Goal: Task Accomplishment & Management: Use online tool/utility

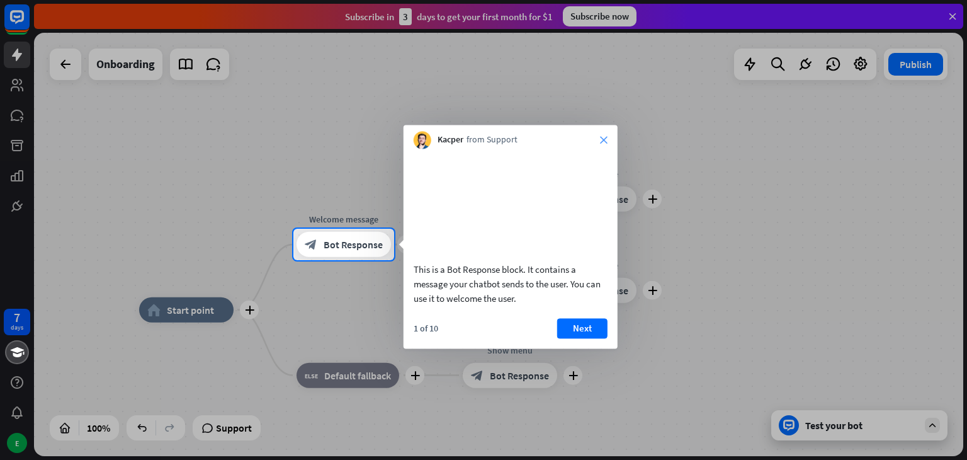
click at [604, 140] on icon "close" at bounding box center [604, 140] width 8 height 8
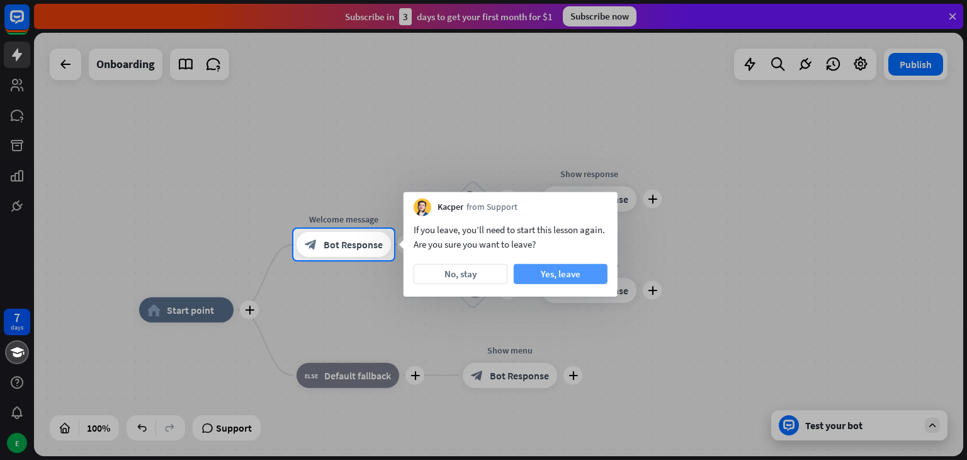
click at [549, 273] on button "Yes, leave" at bounding box center [561, 274] width 94 height 20
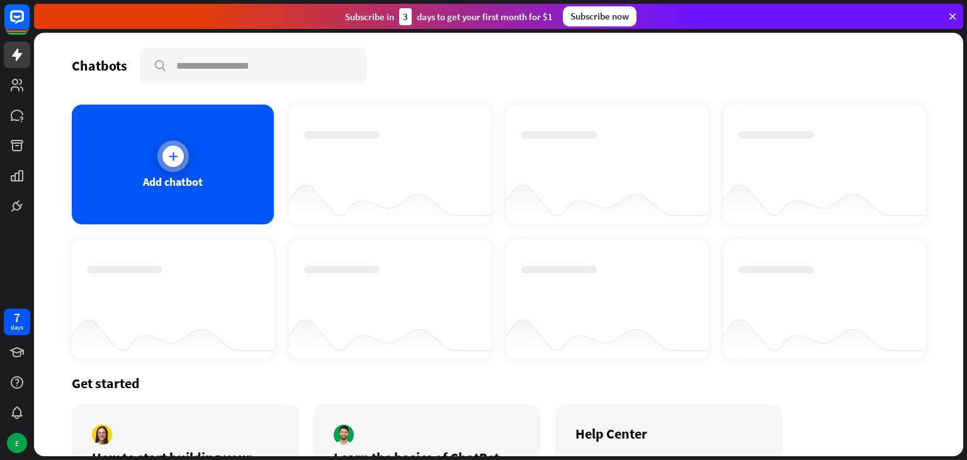
click at [169, 154] on icon at bounding box center [173, 156] width 13 height 13
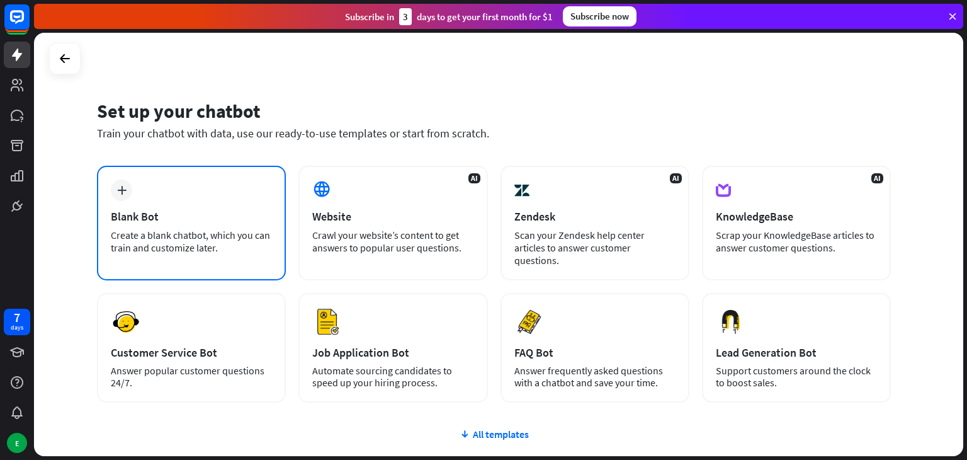
click at [237, 237] on div "Create a blank chatbot, which you can train and customize later." at bounding box center [191, 241] width 161 height 25
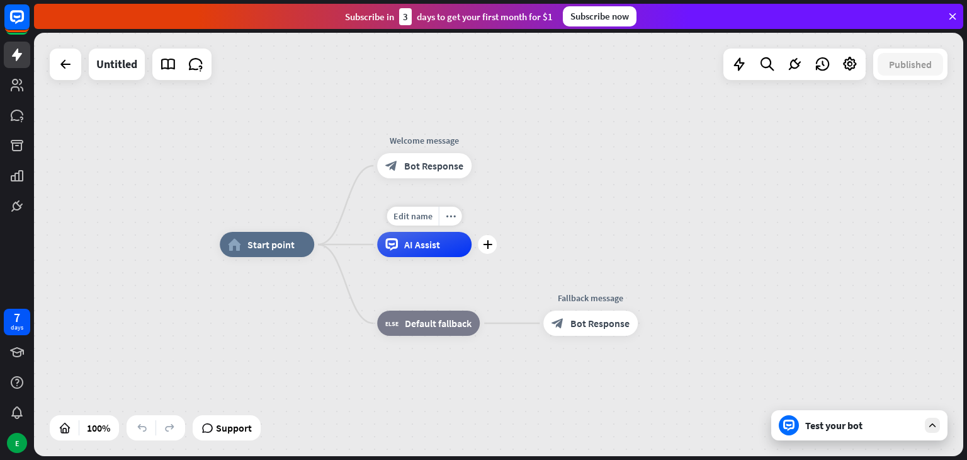
click at [424, 249] on span "AI Assist" at bounding box center [422, 244] width 36 height 13
click at [619, 217] on div "home_2 Start point Welcome message block_bot_response Bot Response AI Assist bl…" at bounding box center [499, 244] width 930 height 423
click at [60, 69] on icon at bounding box center [65, 64] width 15 height 15
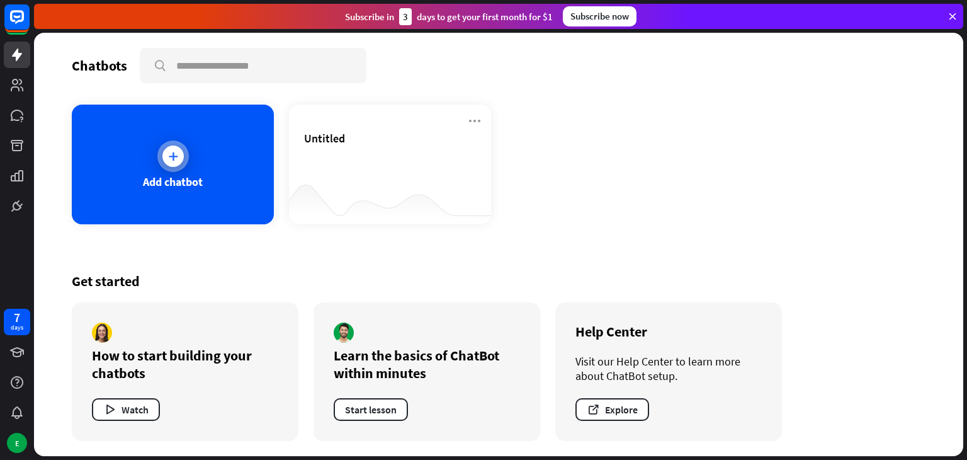
click at [176, 156] on icon at bounding box center [173, 156] width 13 height 13
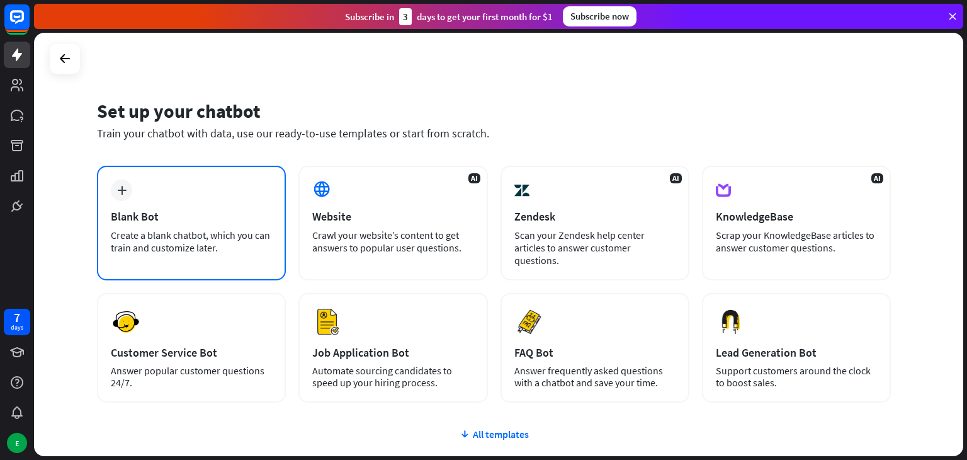
click at [145, 214] on div "Blank Bot" at bounding box center [191, 216] width 161 height 14
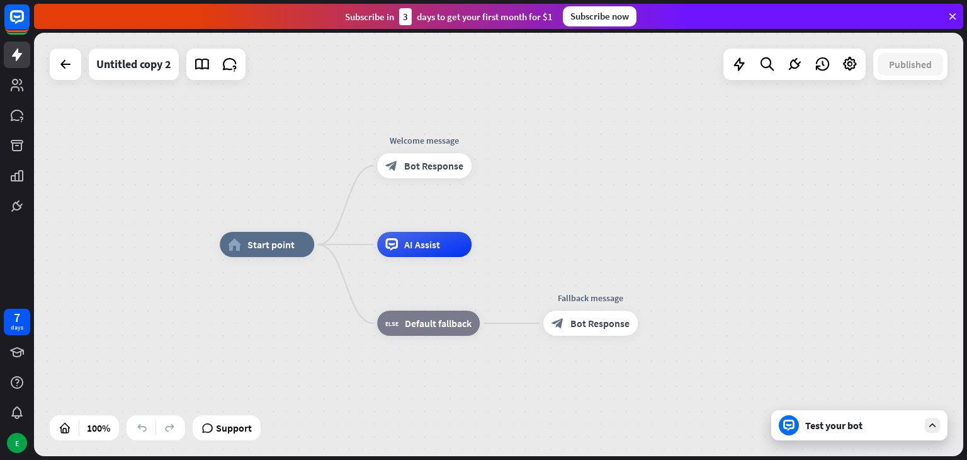
click at [839, 427] on div "Test your bot" at bounding box center [861, 425] width 113 height 13
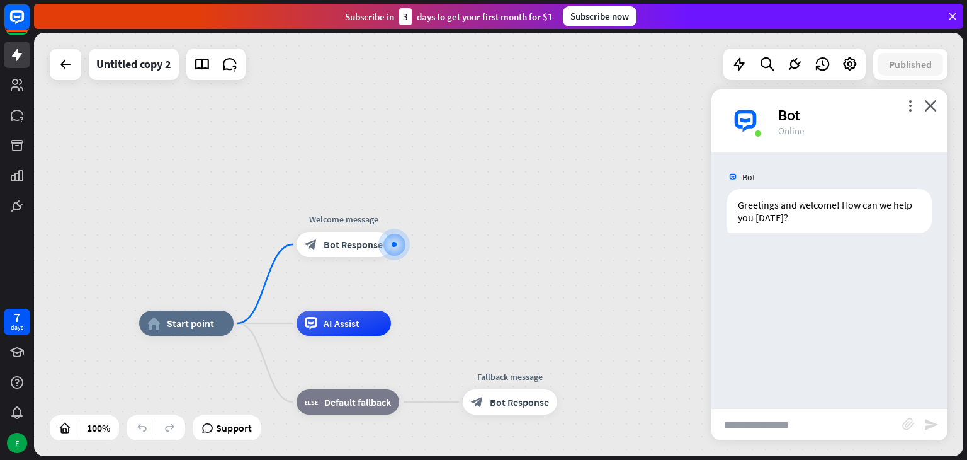
click at [780, 267] on div "Bot Greetings and welcome! How can we help you [DATE]? [DATE] 4:48 PM Show JSON" at bounding box center [830, 280] width 236 height 256
click at [768, 429] on input "text" at bounding box center [807, 424] width 191 height 31
paste input "******"
type input "*"
click at [778, 422] on input "text" at bounding box center [807, 424] width 191 height 31
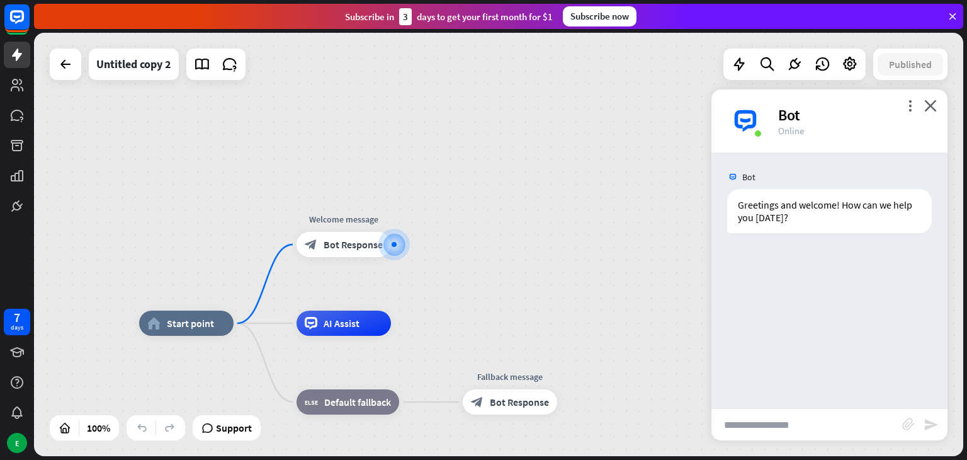
paste input "**********"
type input "**********"
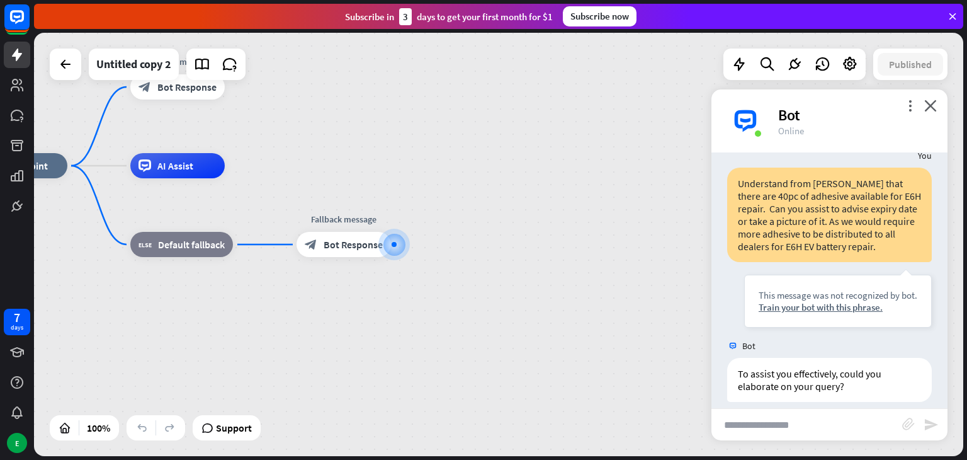
scroll to position [108, 0]
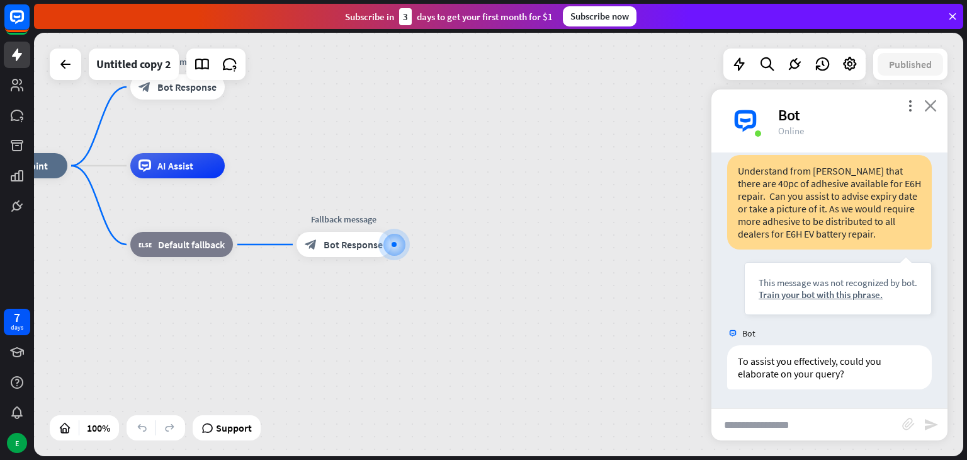
click at [933, 106] on icon "close" at bounding box center [930, 106] width 13 height 12
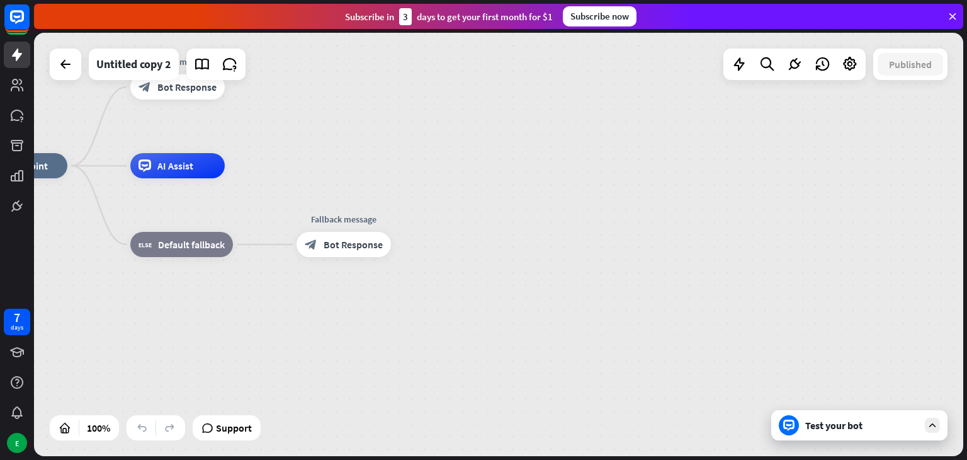
click at [953, 14] on icon at bounding box center [952, 16] width 11 height 11
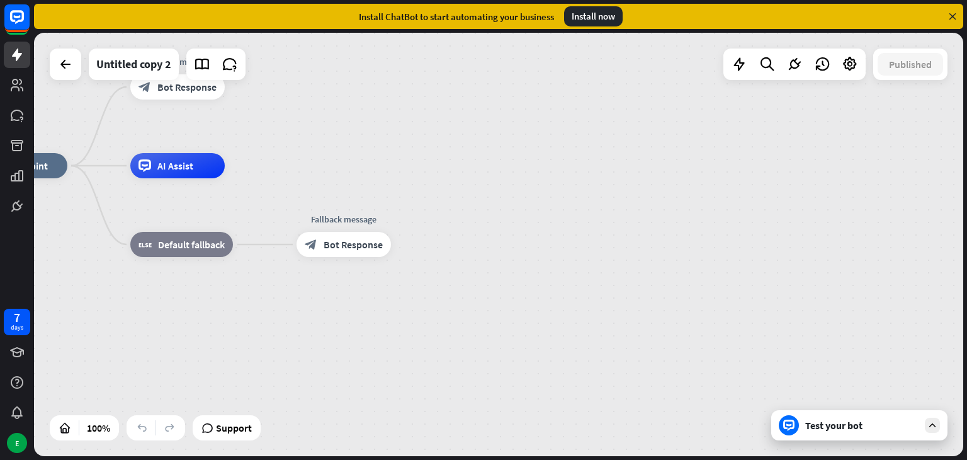
click at [953, 18] on icon at bounding box center [952, 16] width 11 height 11
